Goal: Task Accomplishment & Management: Manage account settings

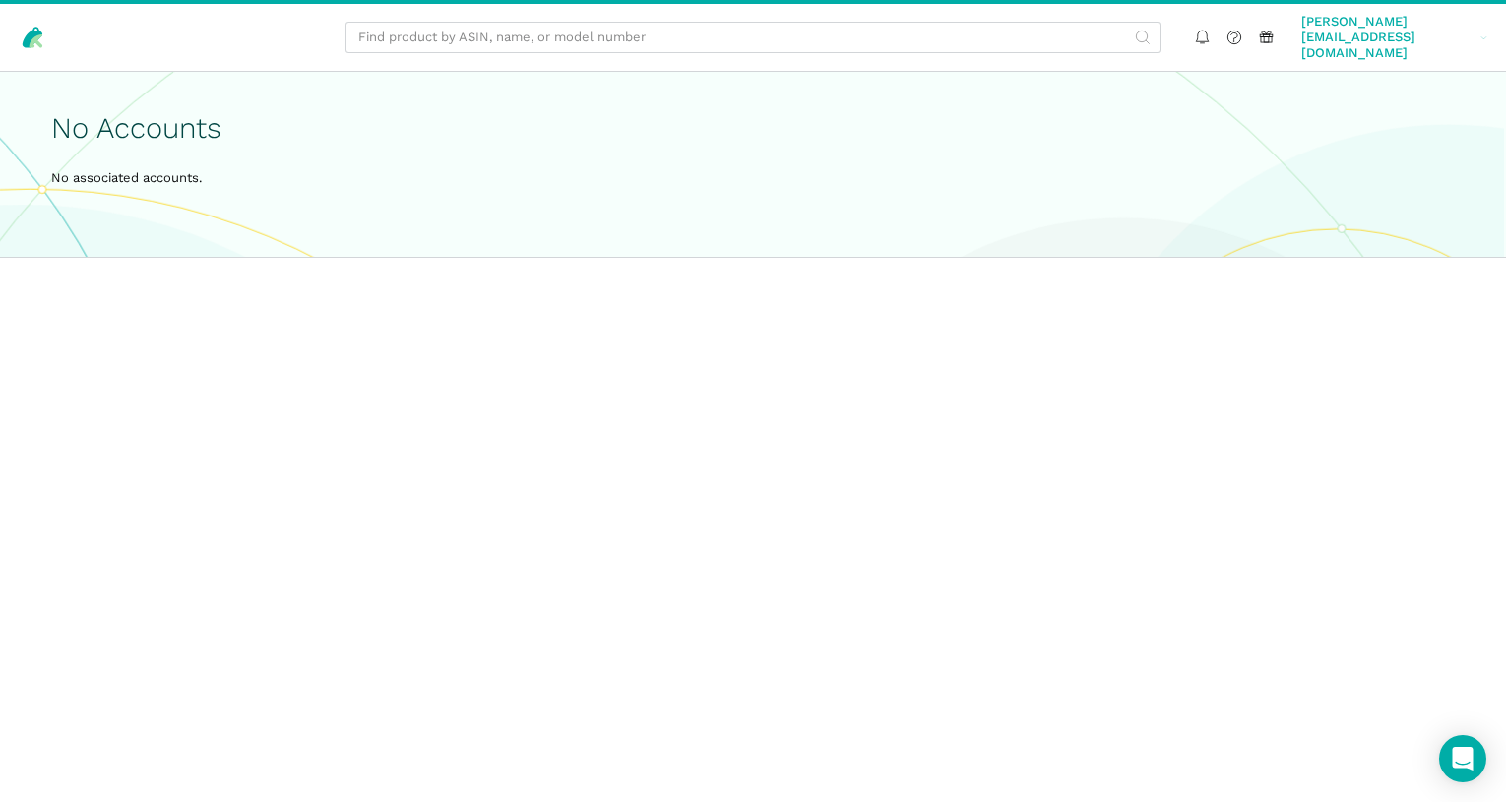
click at [1411, 30] on span "[PERSON_NAME][EMAIL_ADDRESS][DOMAIN_NAME]" at bounding box center [1387, 38] width 172 height 48
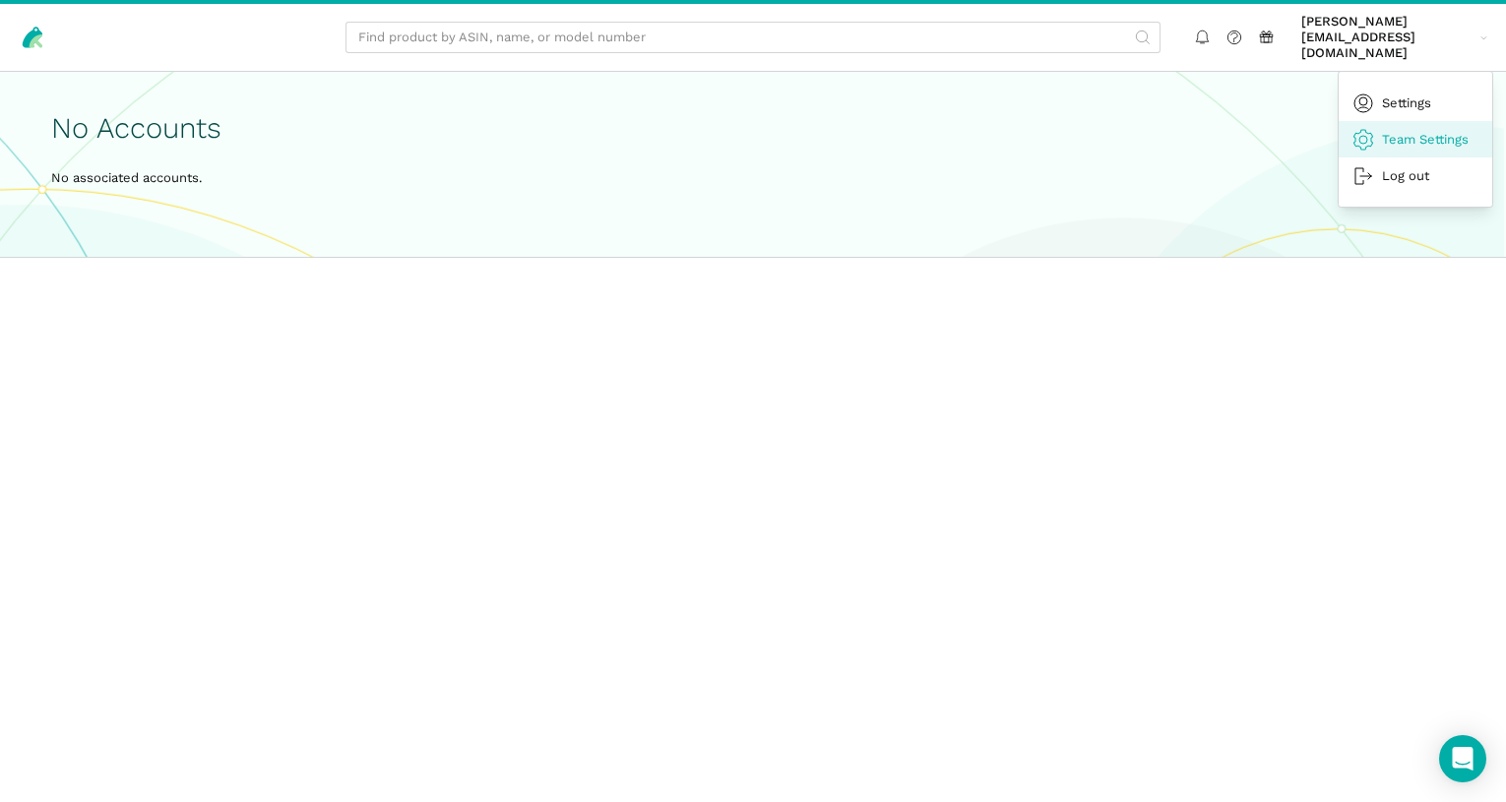
click at [1379, 121] on link "Team Settings" at bounding box center [1416, 139] width 154 height 36
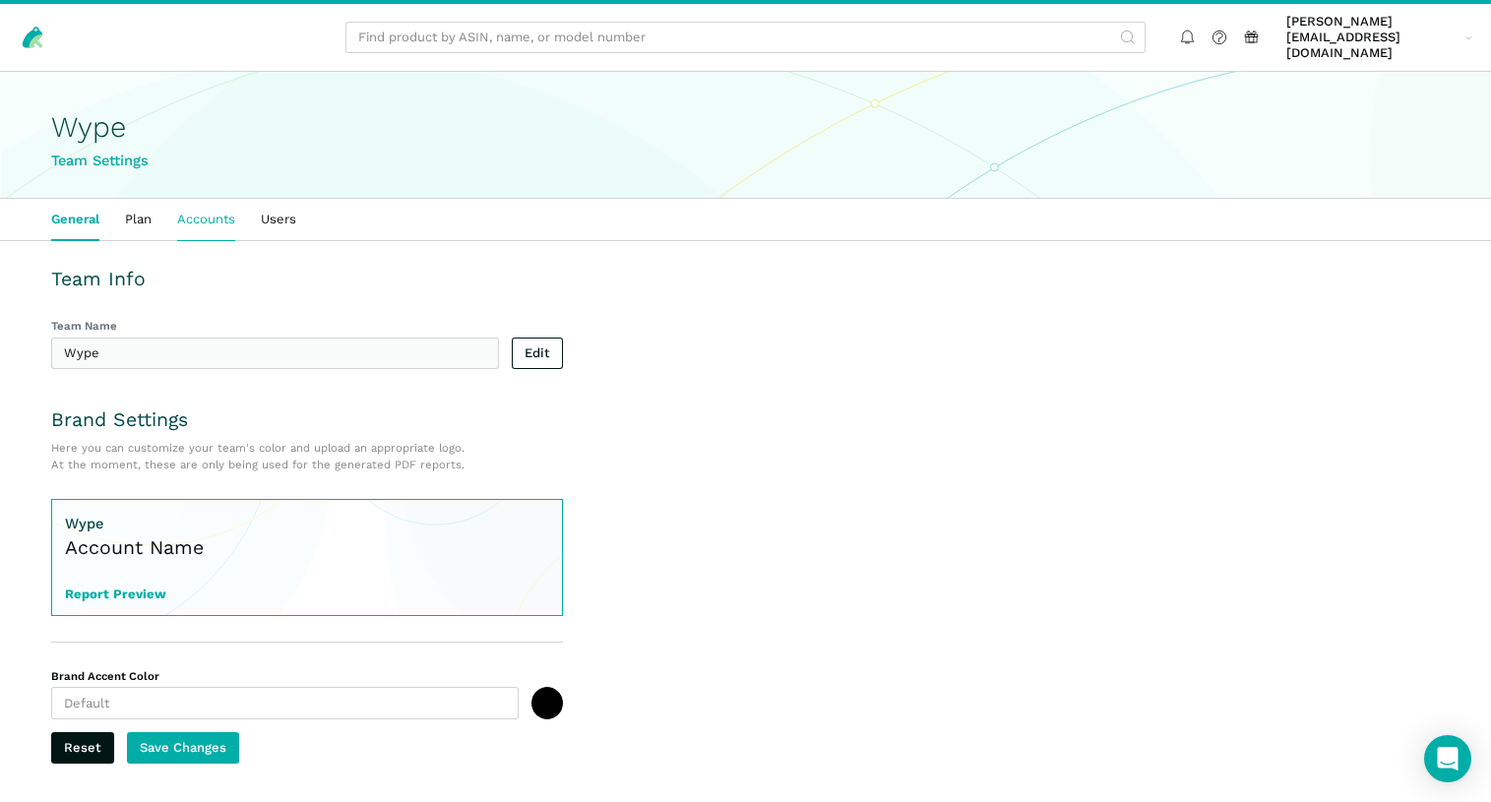
click at [197, 205] on link "Accounts" at bounding box center [206, 219] width 84 height 41
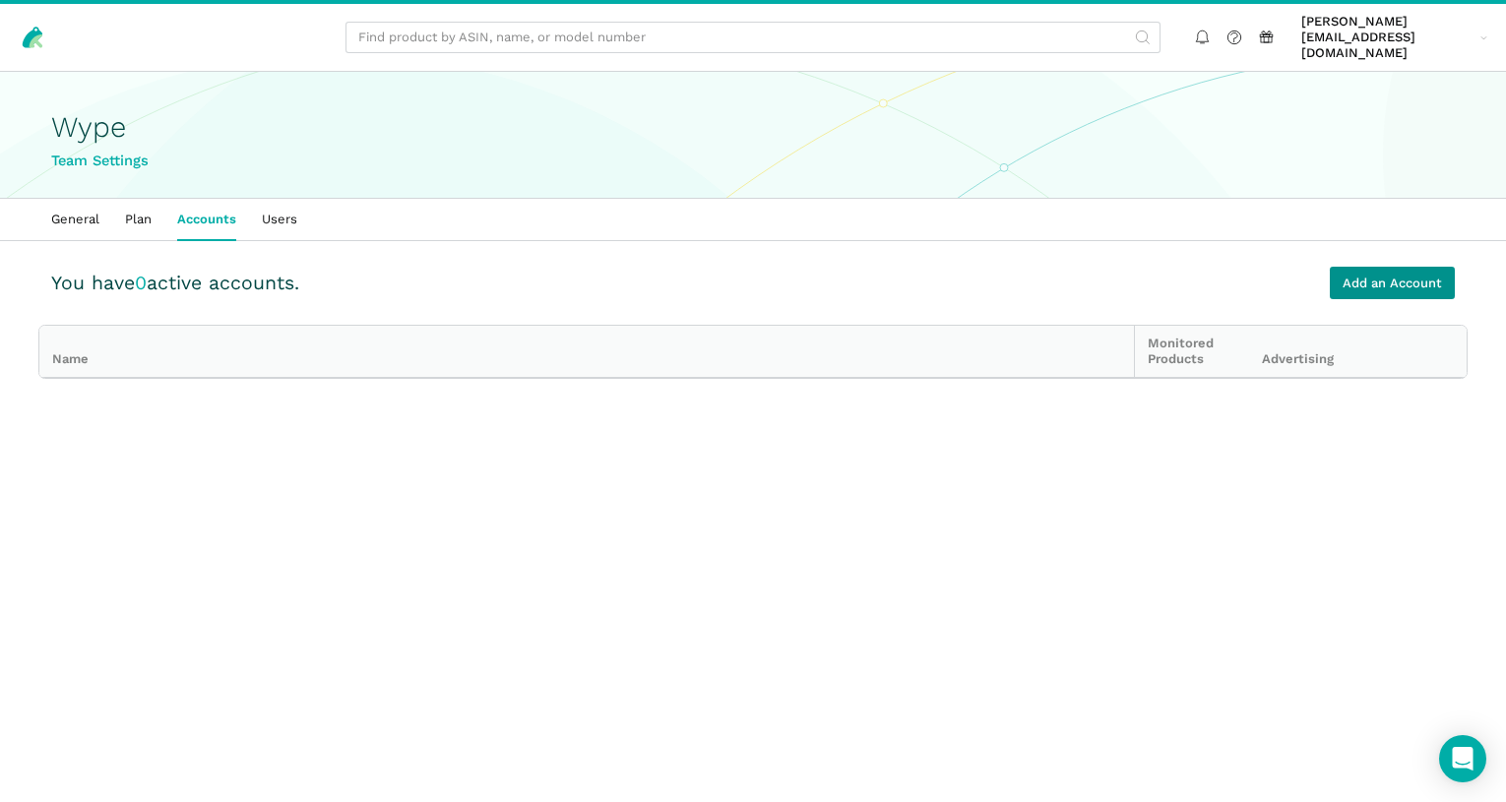
click at [1355, 268] on link "Add an Account" at bounding box center [1392, 283] width 125 height 32
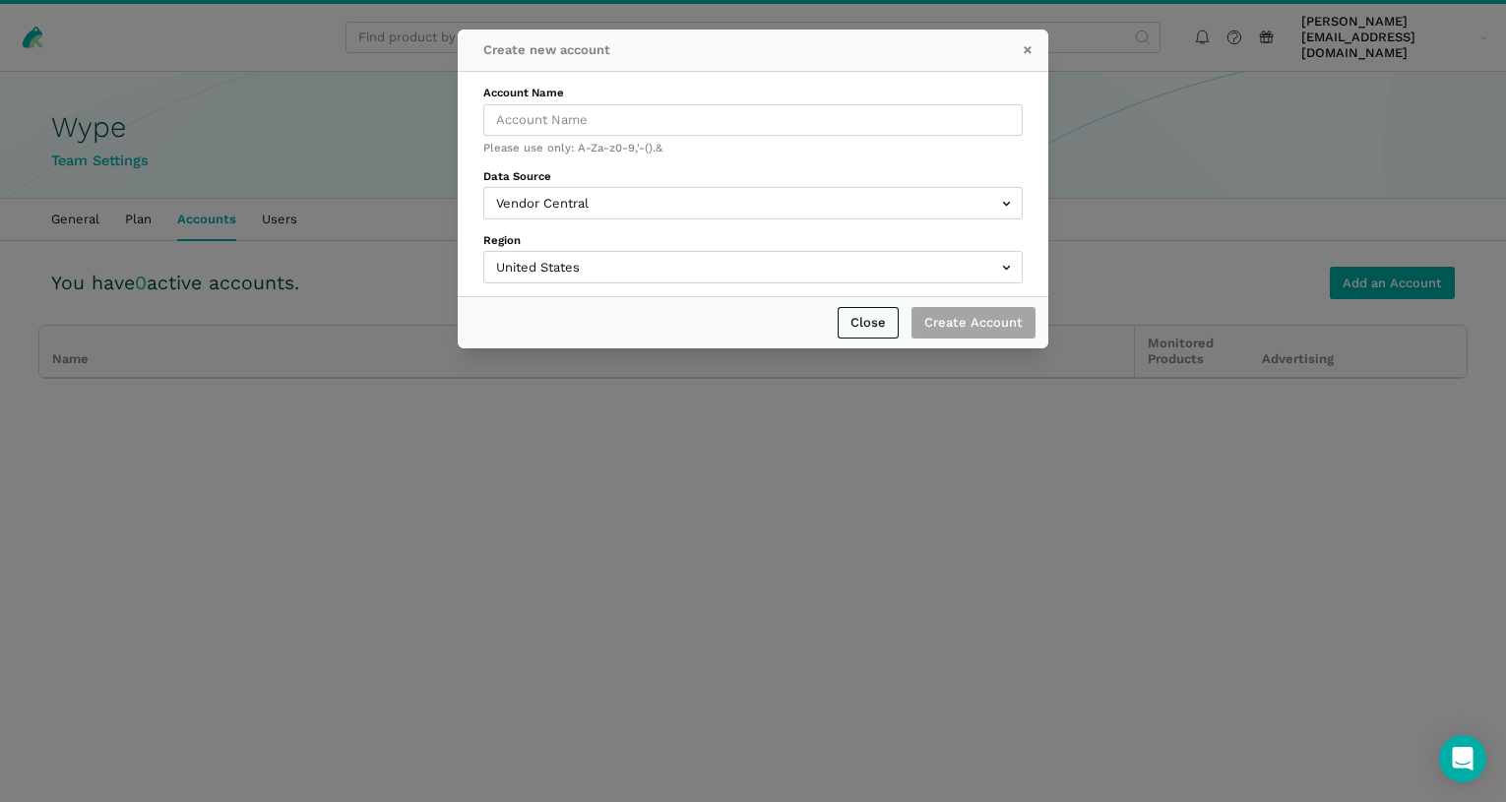
click at [626, 102] on div "Account Name Please use only: A-Za-z0-9,'-().&" at bounding box center [752, 120] width 539 height 71
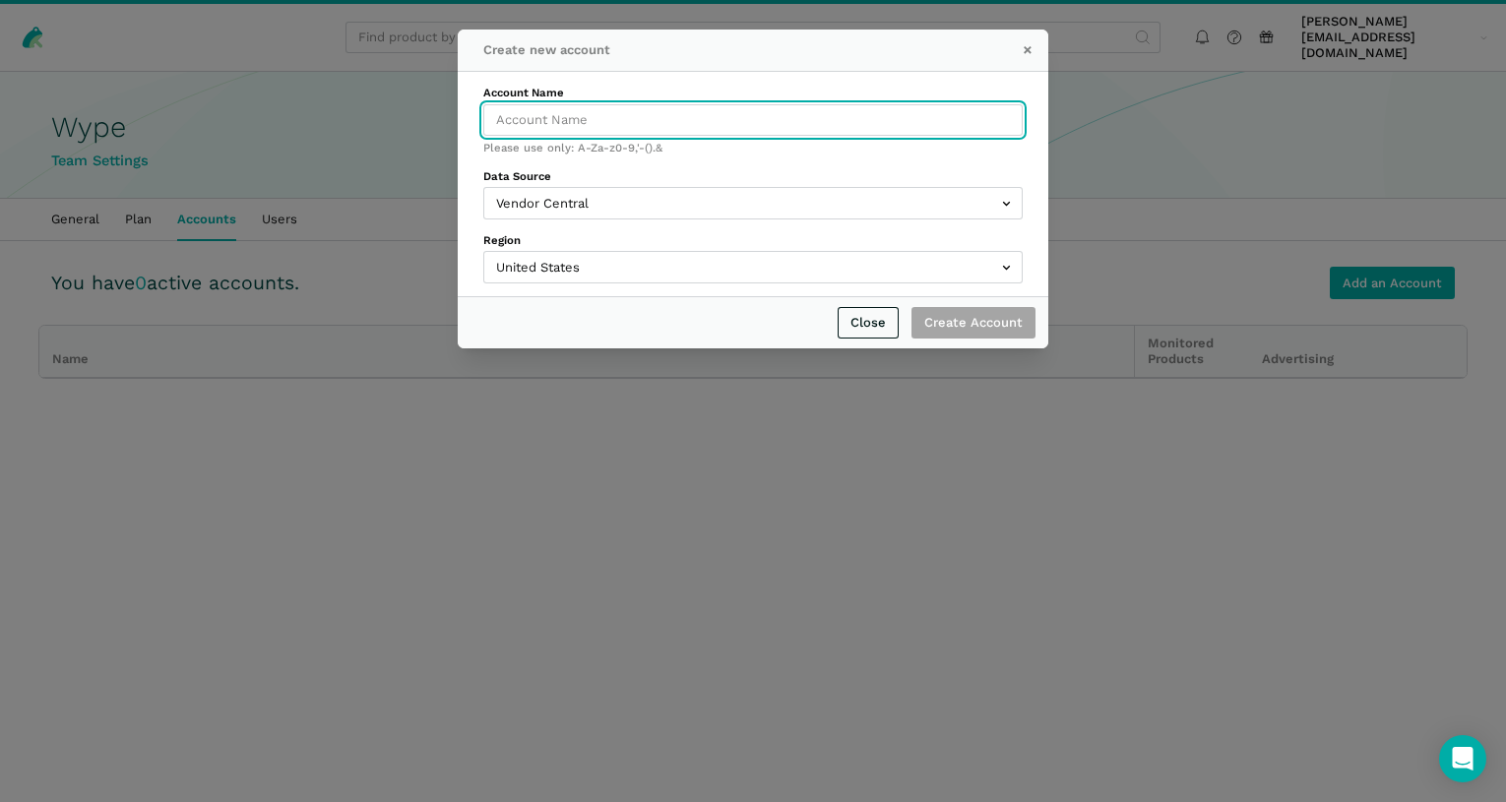
click at [628, 112] on input "Account Name" at bounding box center [752, 120] width 539 height 32
type input "Wype UK"
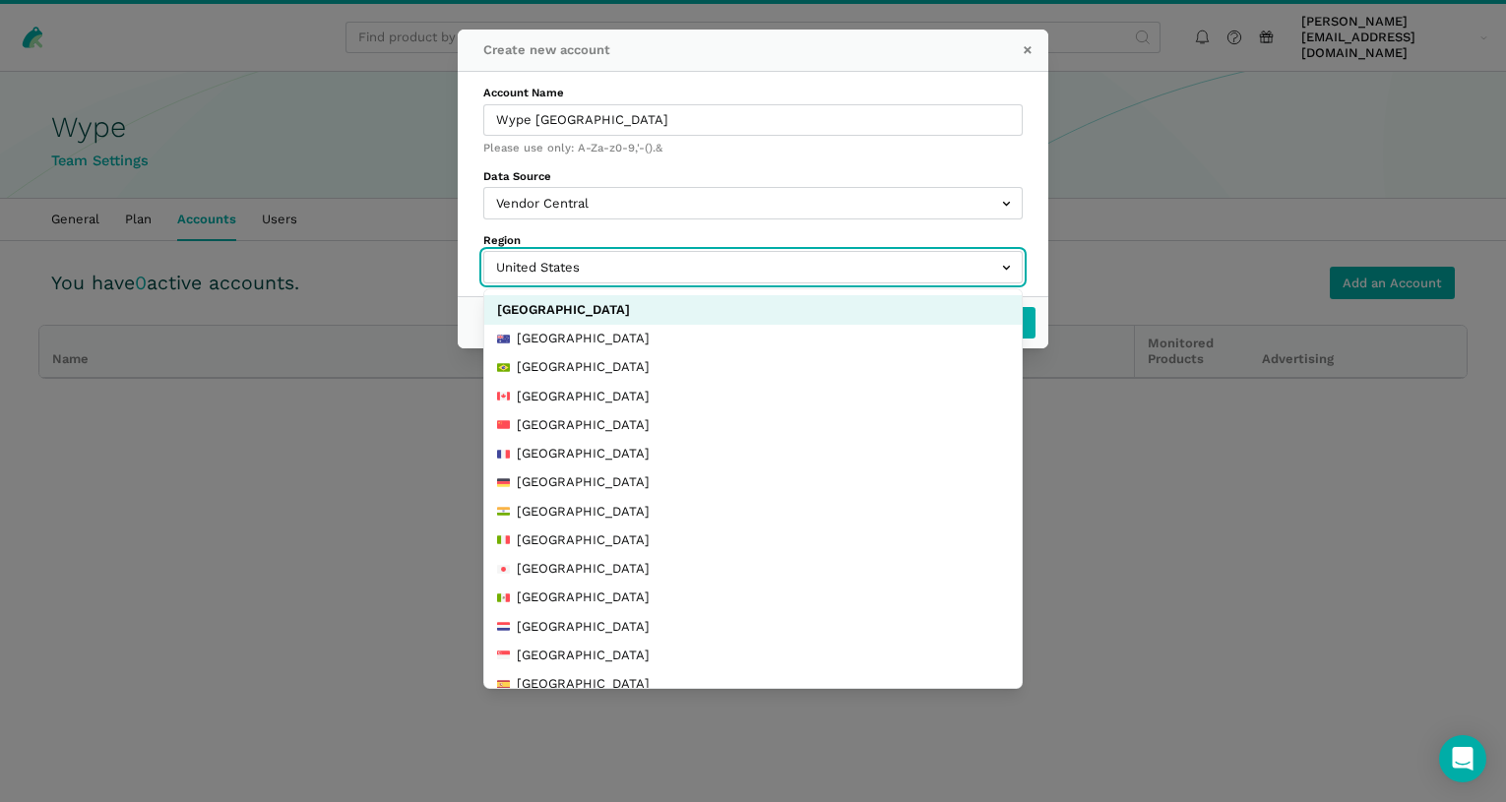
click at [593, 268] on input "text" at bounding box center [752, 267] width 539 height 32
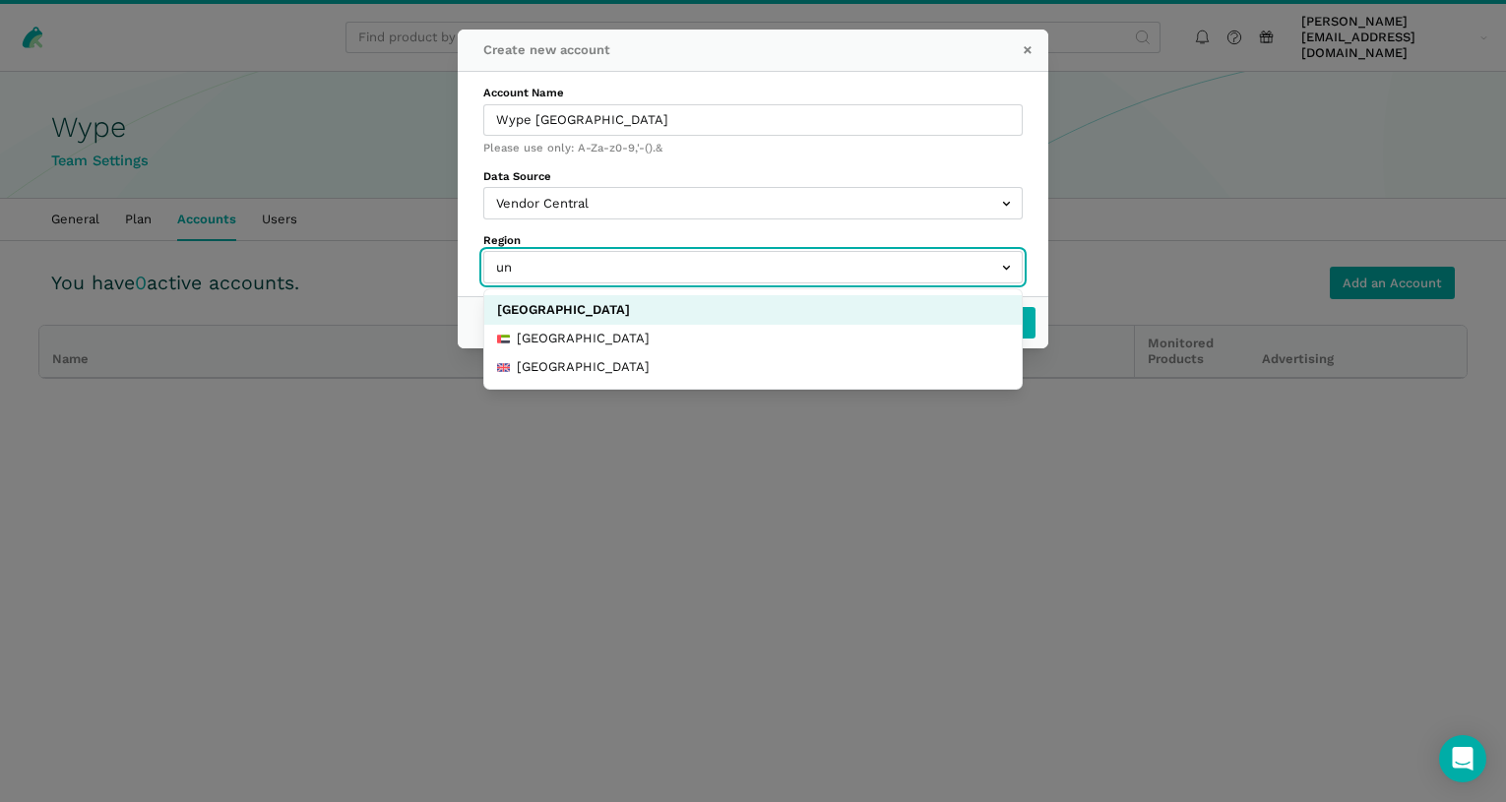
type input "uni"
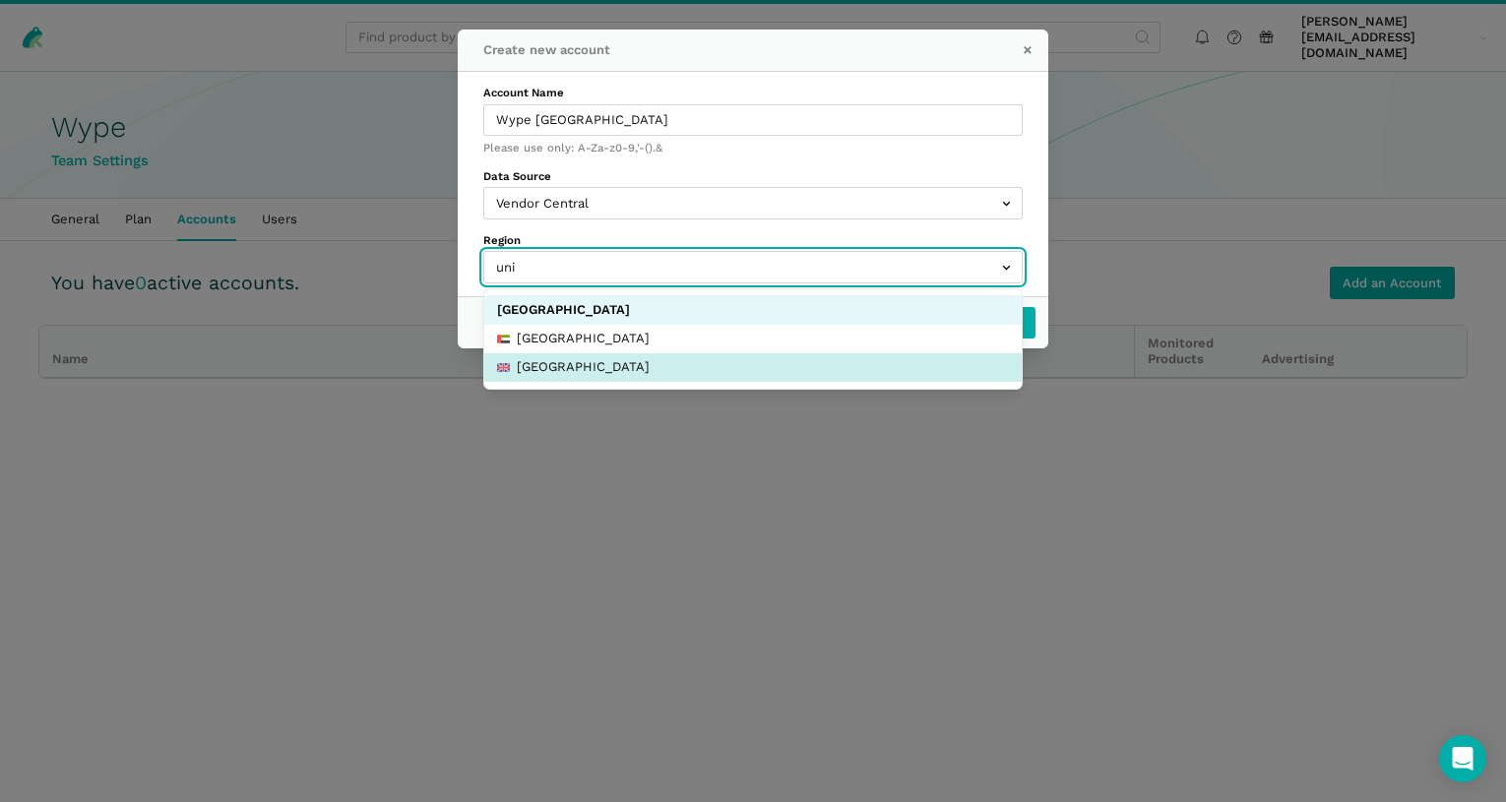
select select "gb"
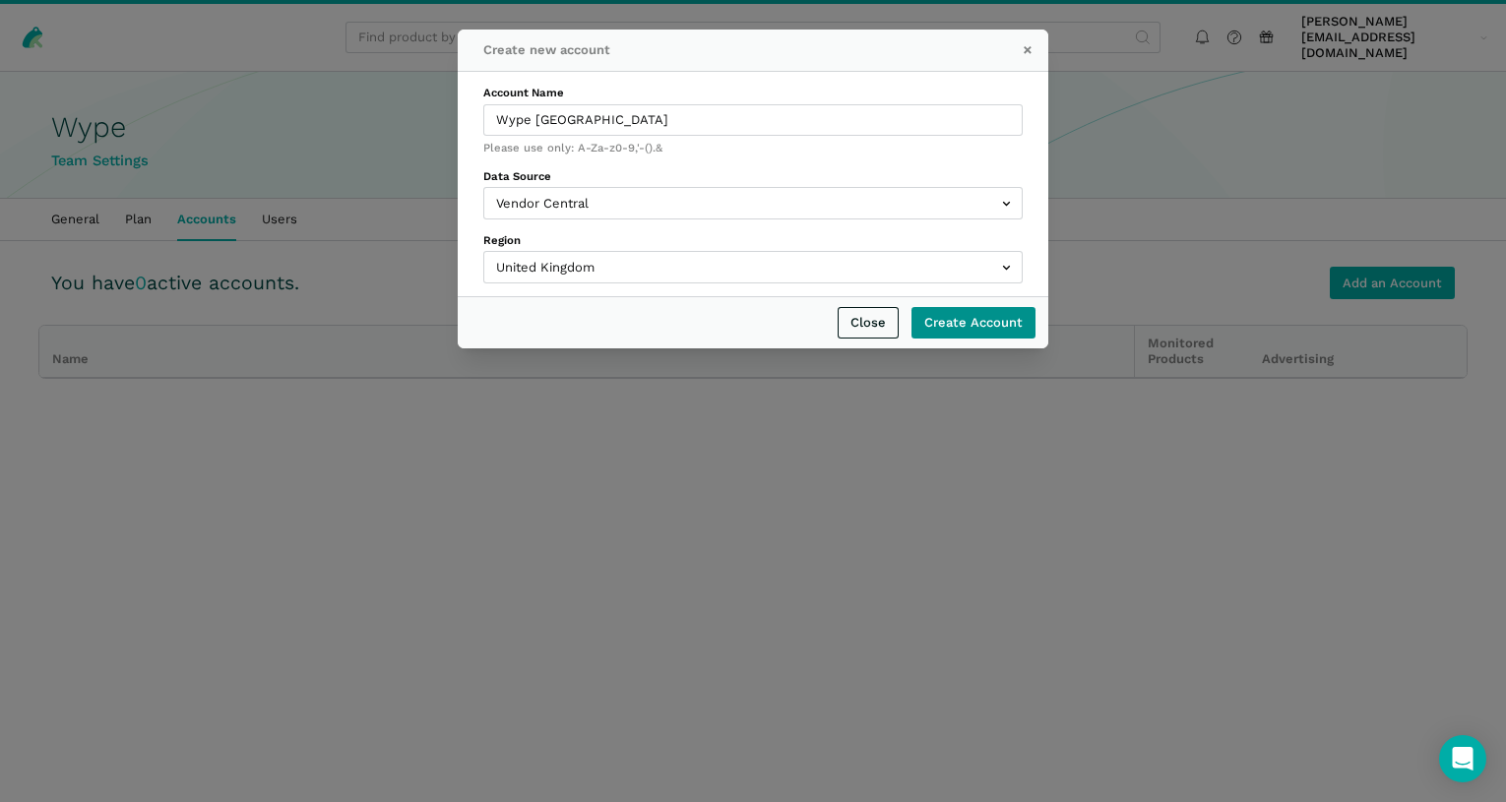
click at [951, 314] on input "Create Account" at bounding box center [973, 323] width 124 height 32
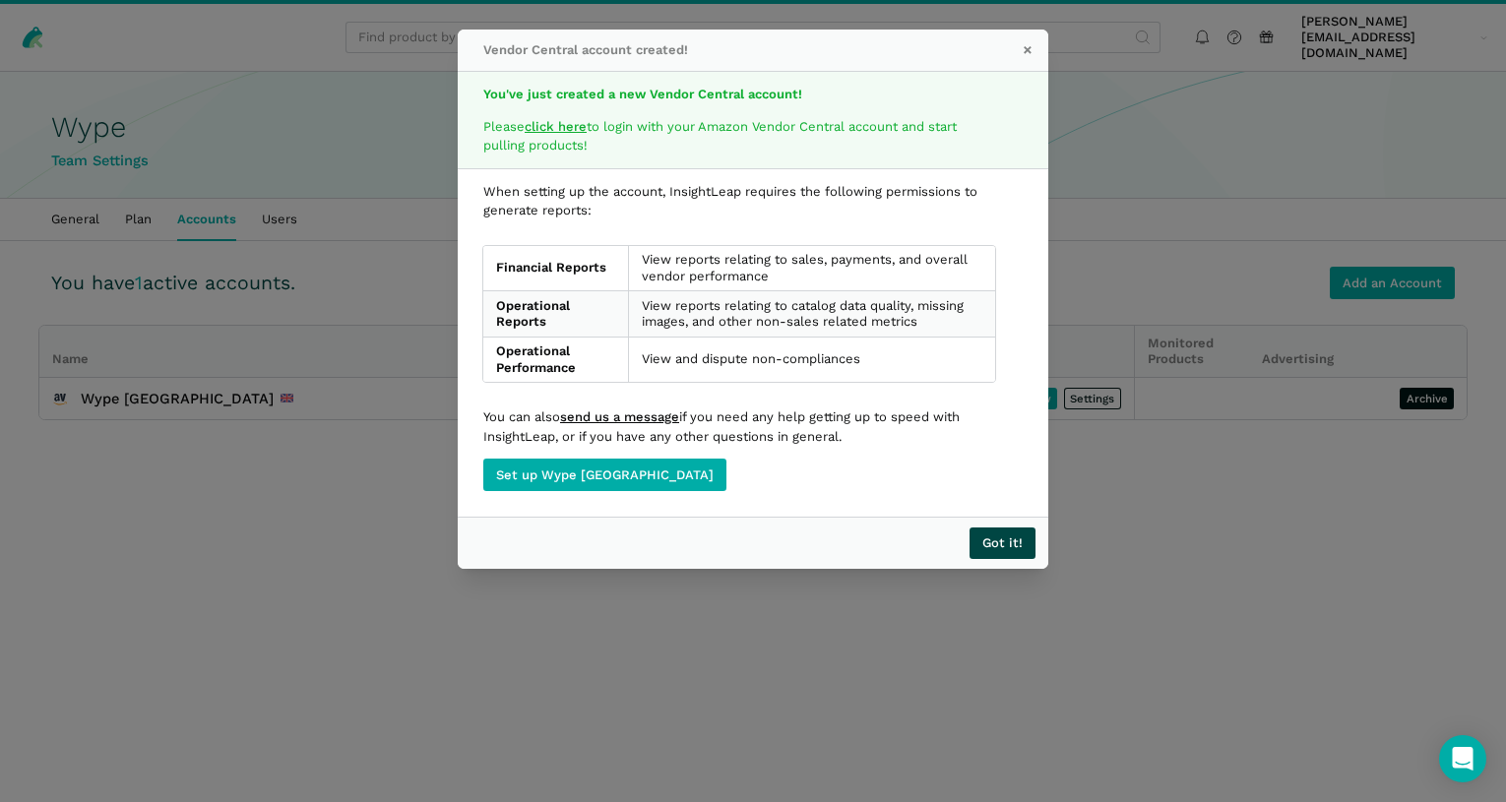
click at [1013, 548] on button "Got it!" at bounding box center [1003, 544] width 66 height 32
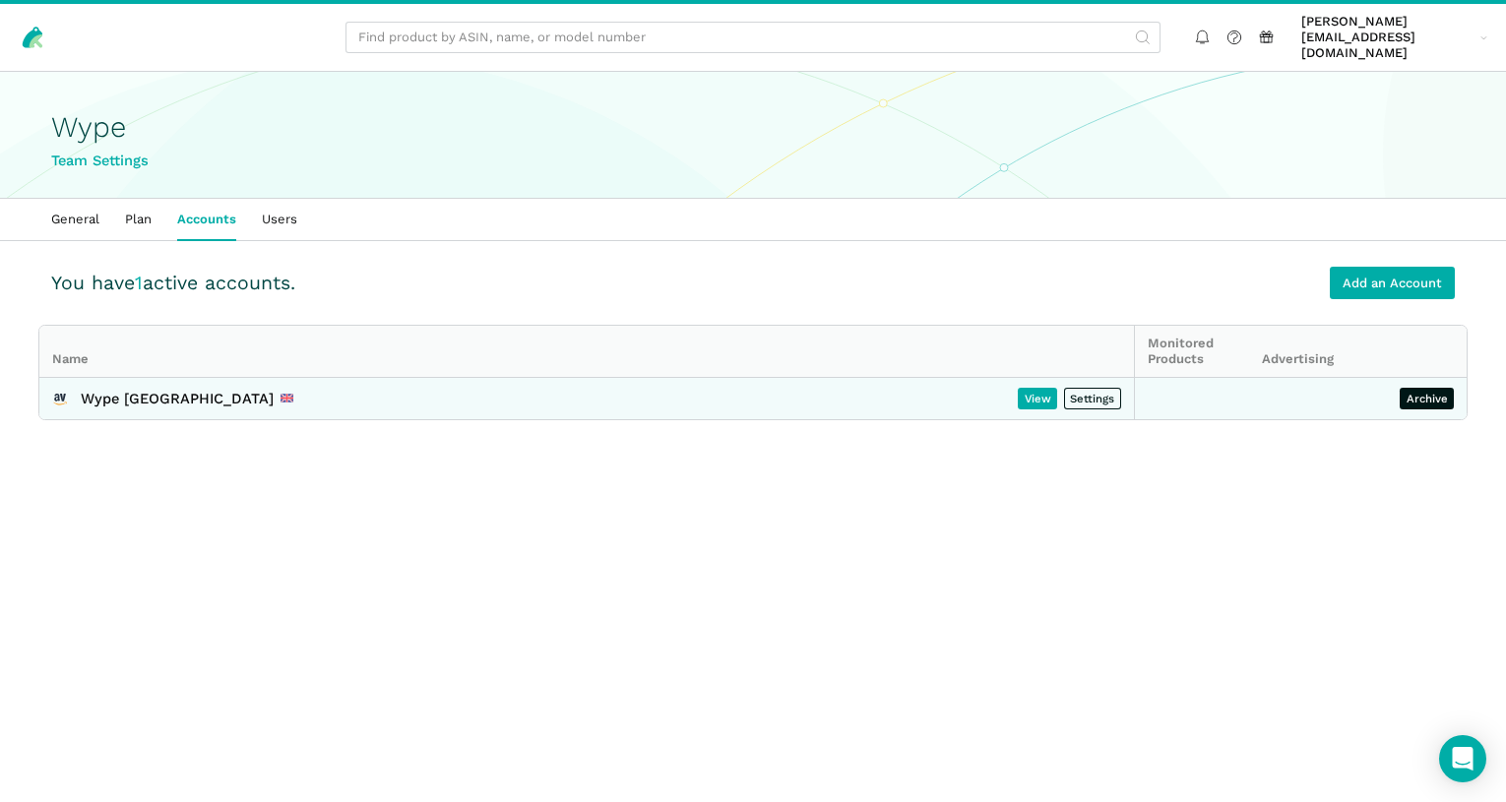
click at [115, 388] on div "Wype UK" at bounding box center [187, 399] width 213 height 23
click at [1033, 388] on link "View" at bounding box center [1037, 399] width 39 height 23
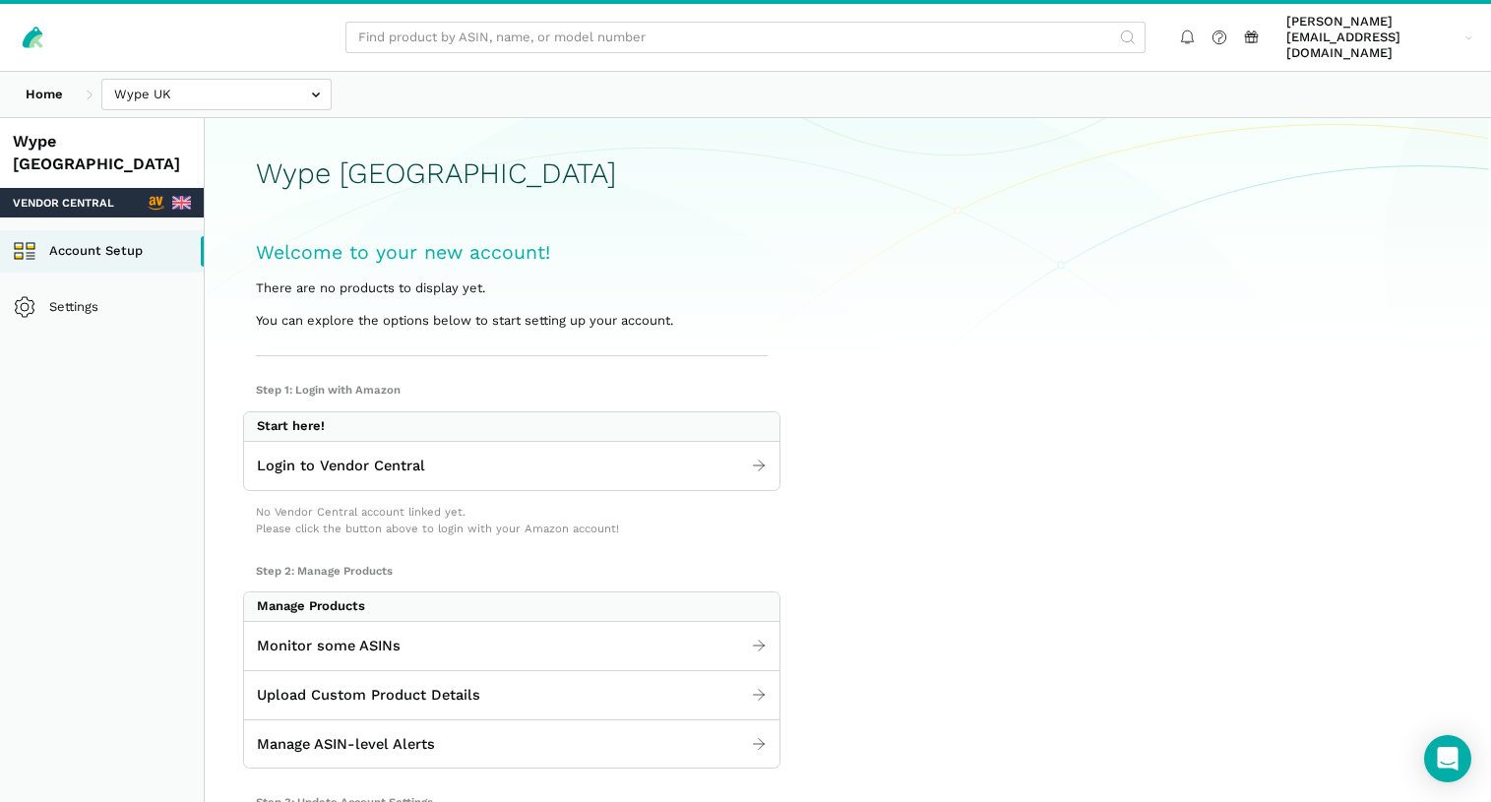
click at [833, 304] on div "Wype UK Welcome to your new account! There are no products to display yet. You …" at bounding box center [848, 257] width 1287 height 200
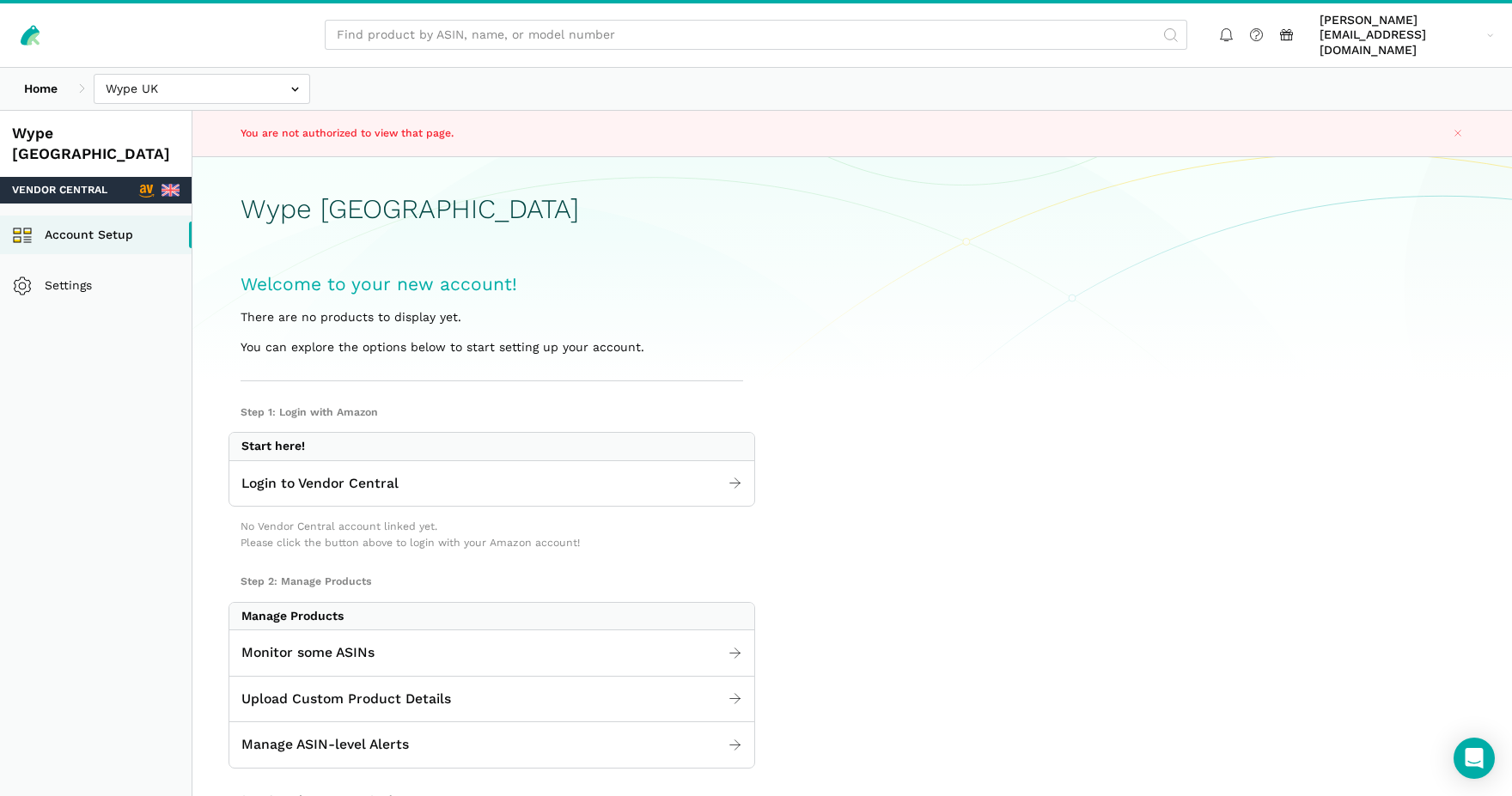
click at [1411, 38] on ul "eli@wypeuk.com eli@wypeuk.com Settings Team Settings Log out" at bounding box center [1356, 35] width 289 height 51
click at [1412, 32] on span "eli@wypeuk.com" at bounding box center [1400, 36] width 162 height 45
click at [1404, 145] on link "Log out" at bounding box center [1426, 161] width 144 height 32
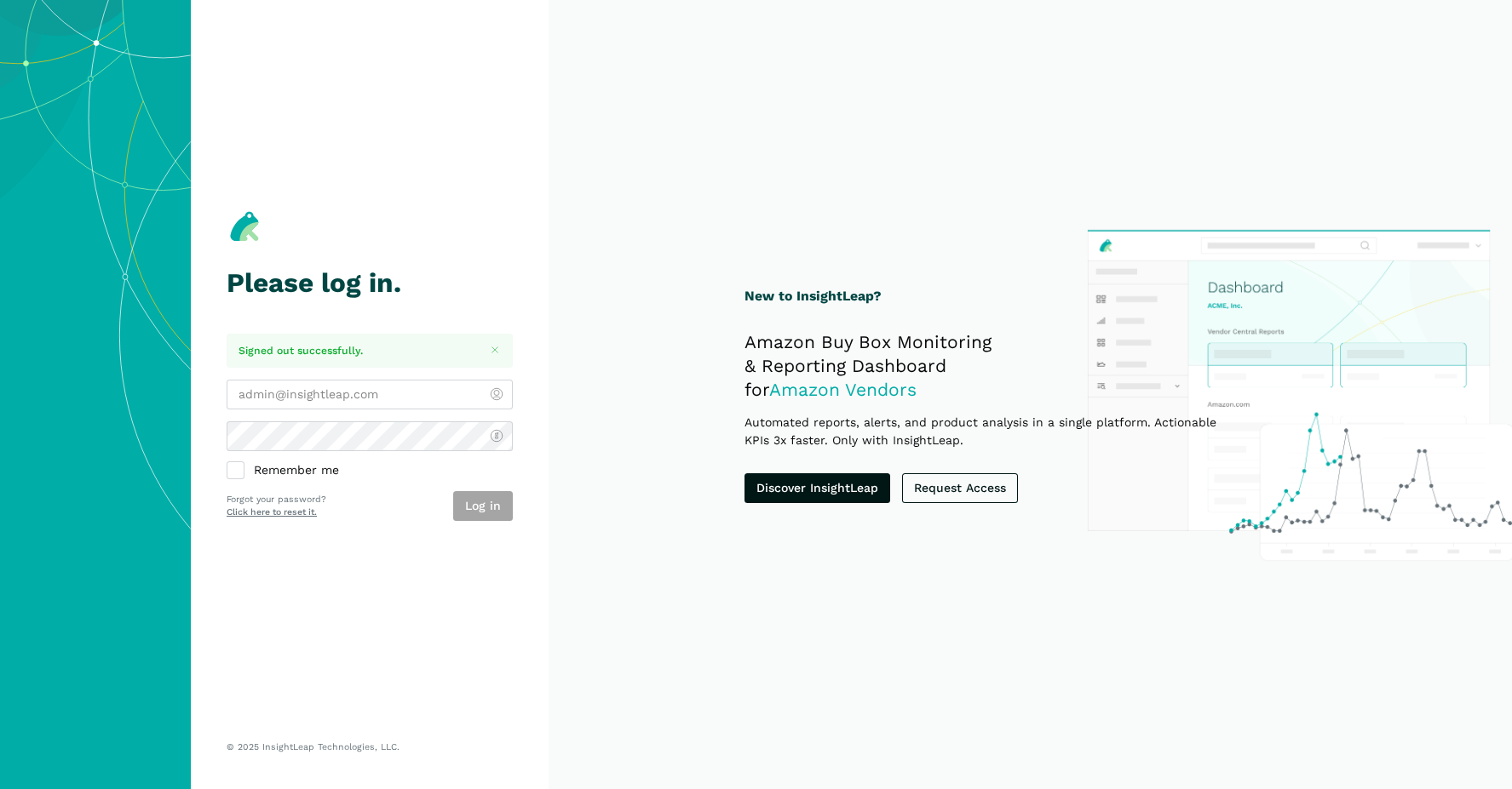
type input "[PERSON_NAME][EMAIL_ADDRESS][DOMAIN_NAME]"
